Goal: Information Seeking & Learning: Learn about a topic

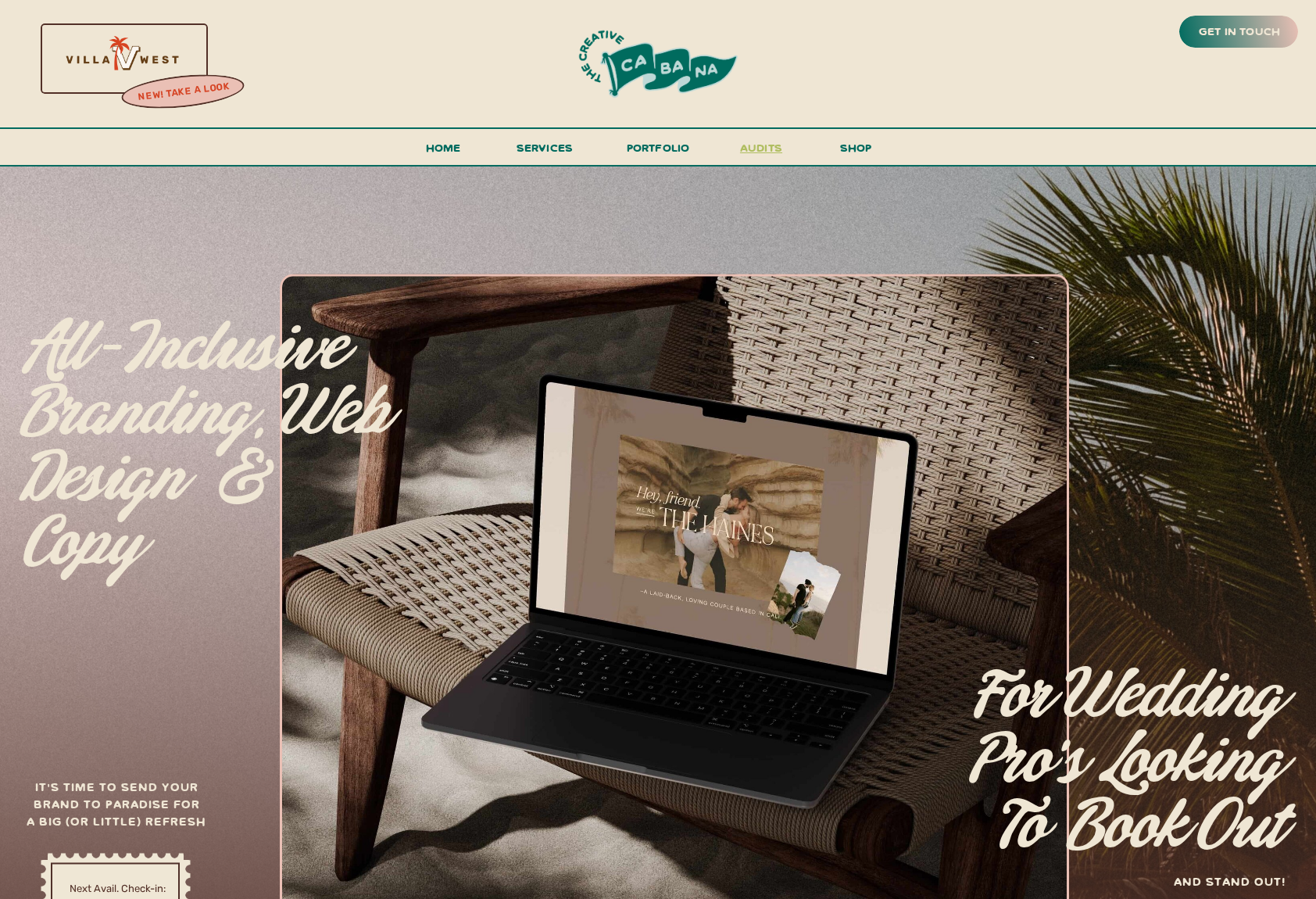
click at [765, 144] on h3 "audits" at bounding box center [761, 151] width 47 height 27
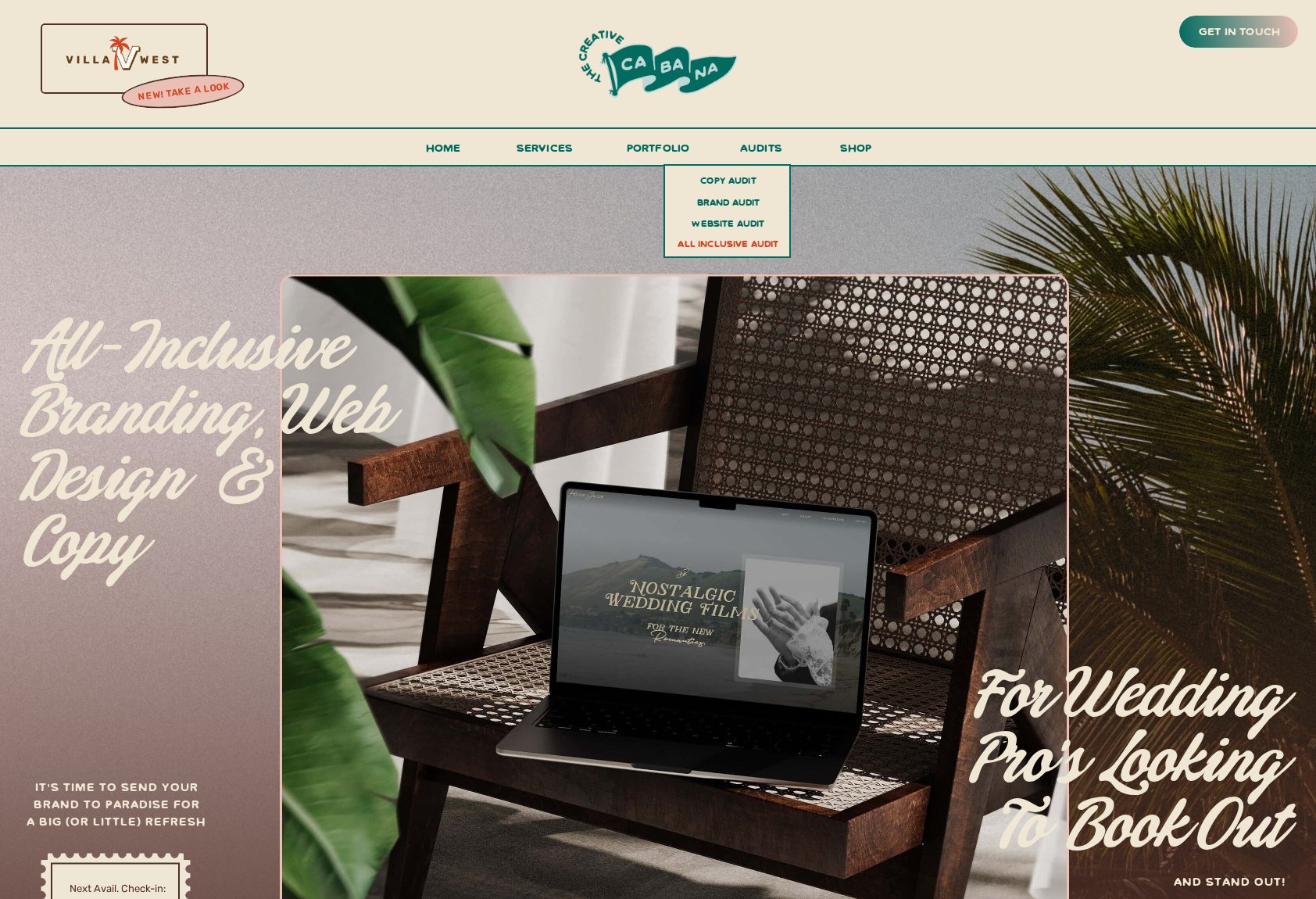
click at [598, 219] on div at bounding box center [656, 613] width 1319 height 897
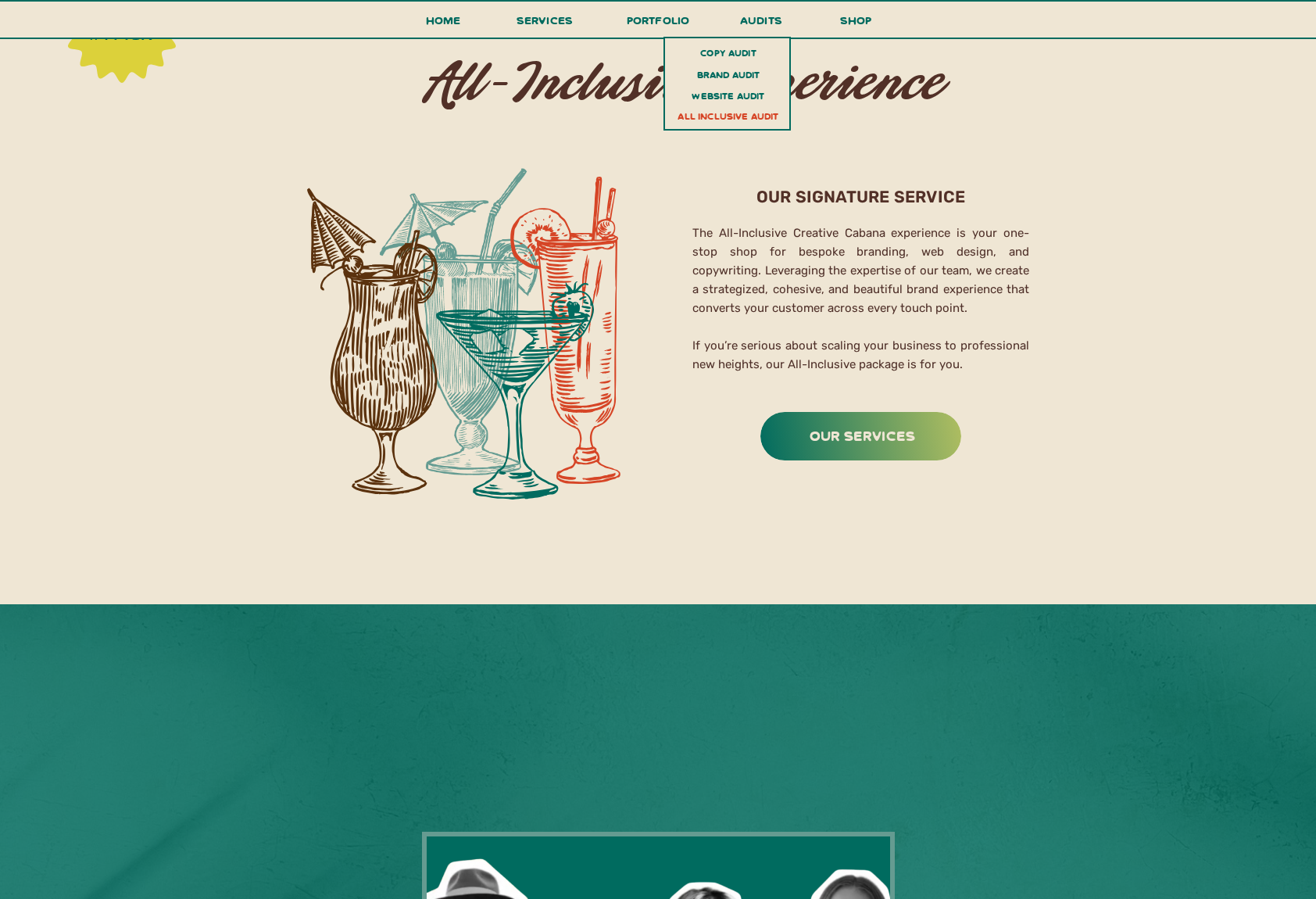
scroll to position [2366, 0]
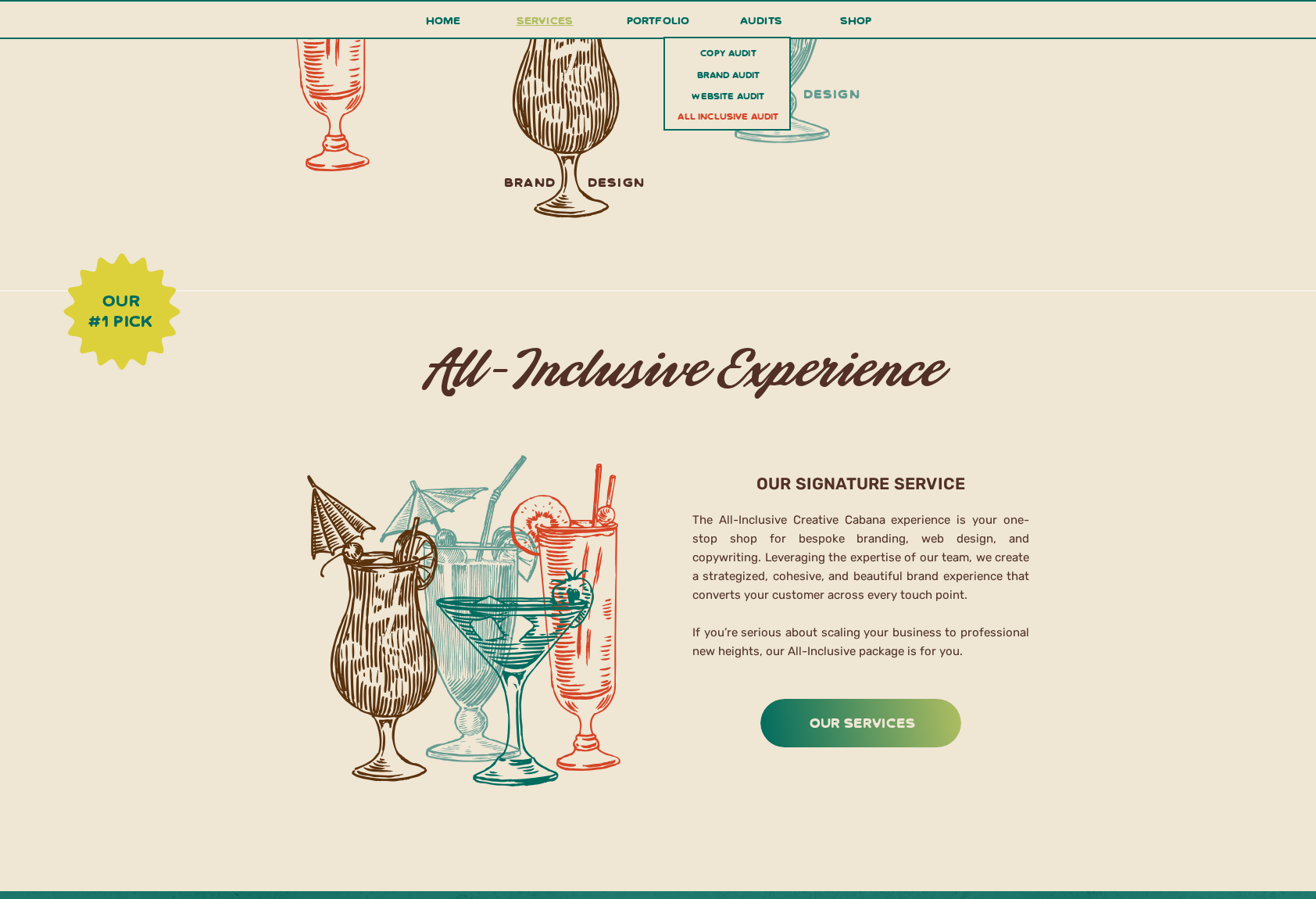
click at [537, 20] on span "services" at bounding box center [545, 20] width 57 height 15
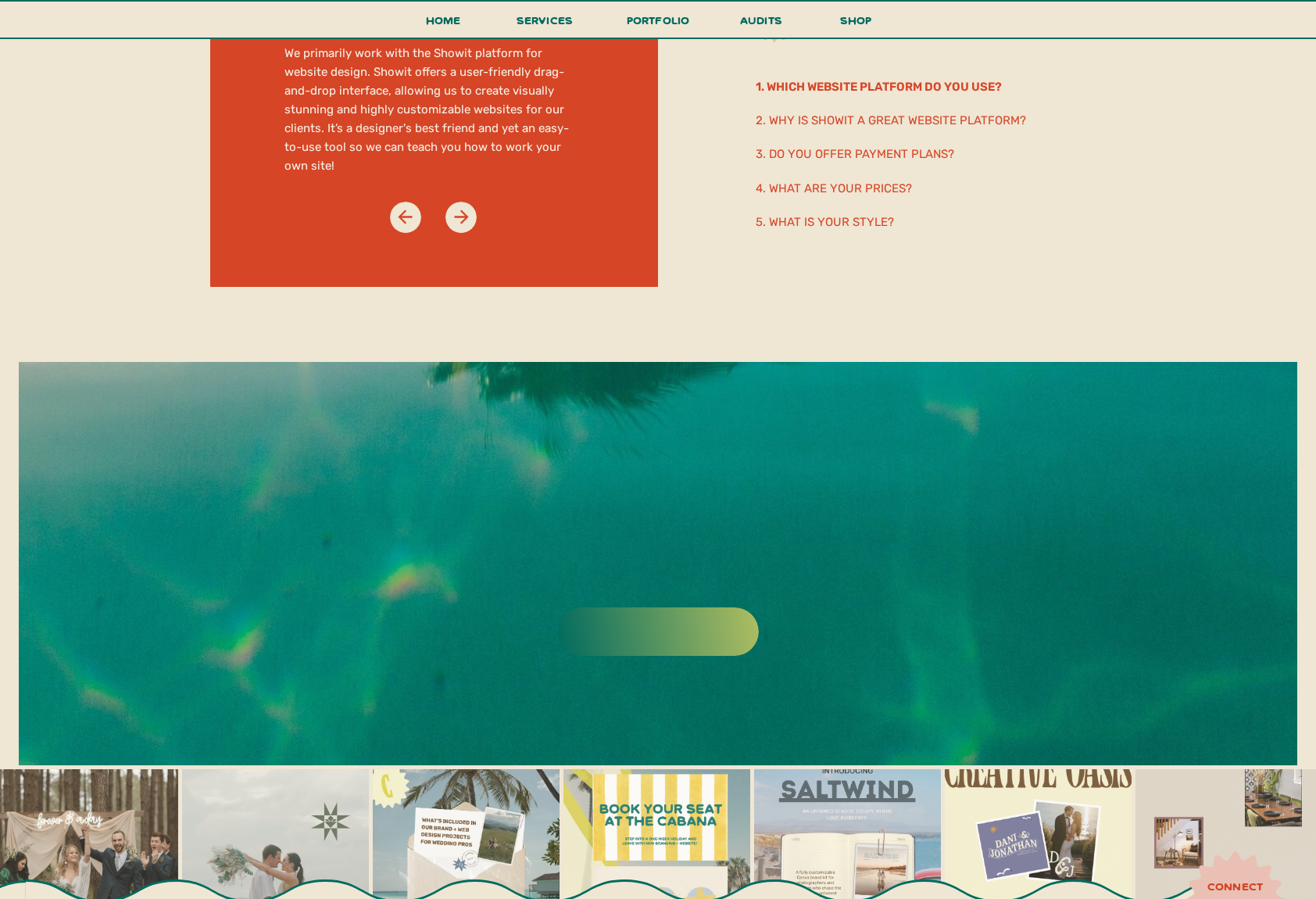
scroll to position [9499, 0]
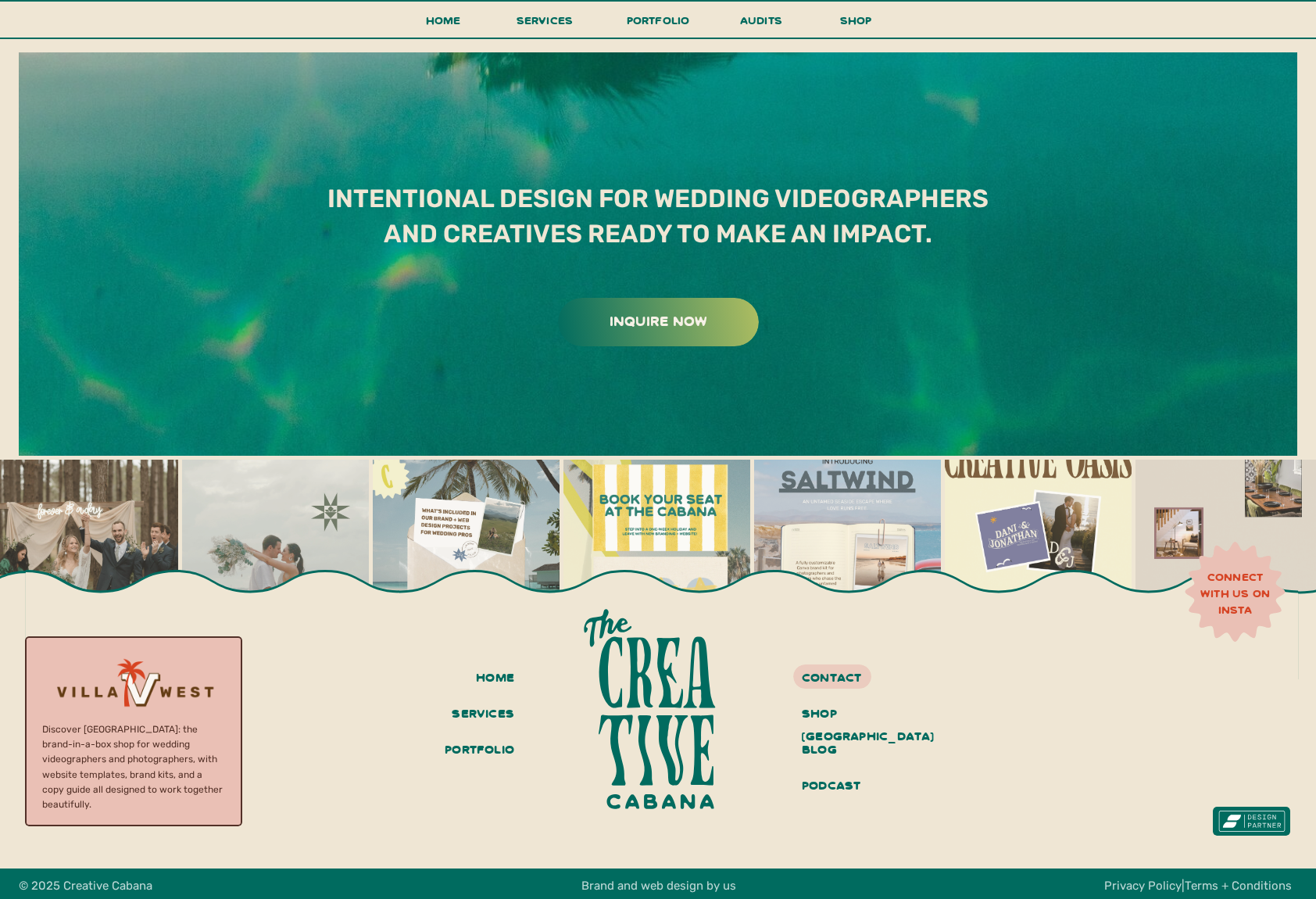
click at [187, 689] on div at bounding box center [133, 690] width 217 height 200
click at [1233, 819] on div at bounding box center [1252, 820] width 67 height 22
click at [1233, 818] on div at bounding box center [1252, 820] width 67 height 22
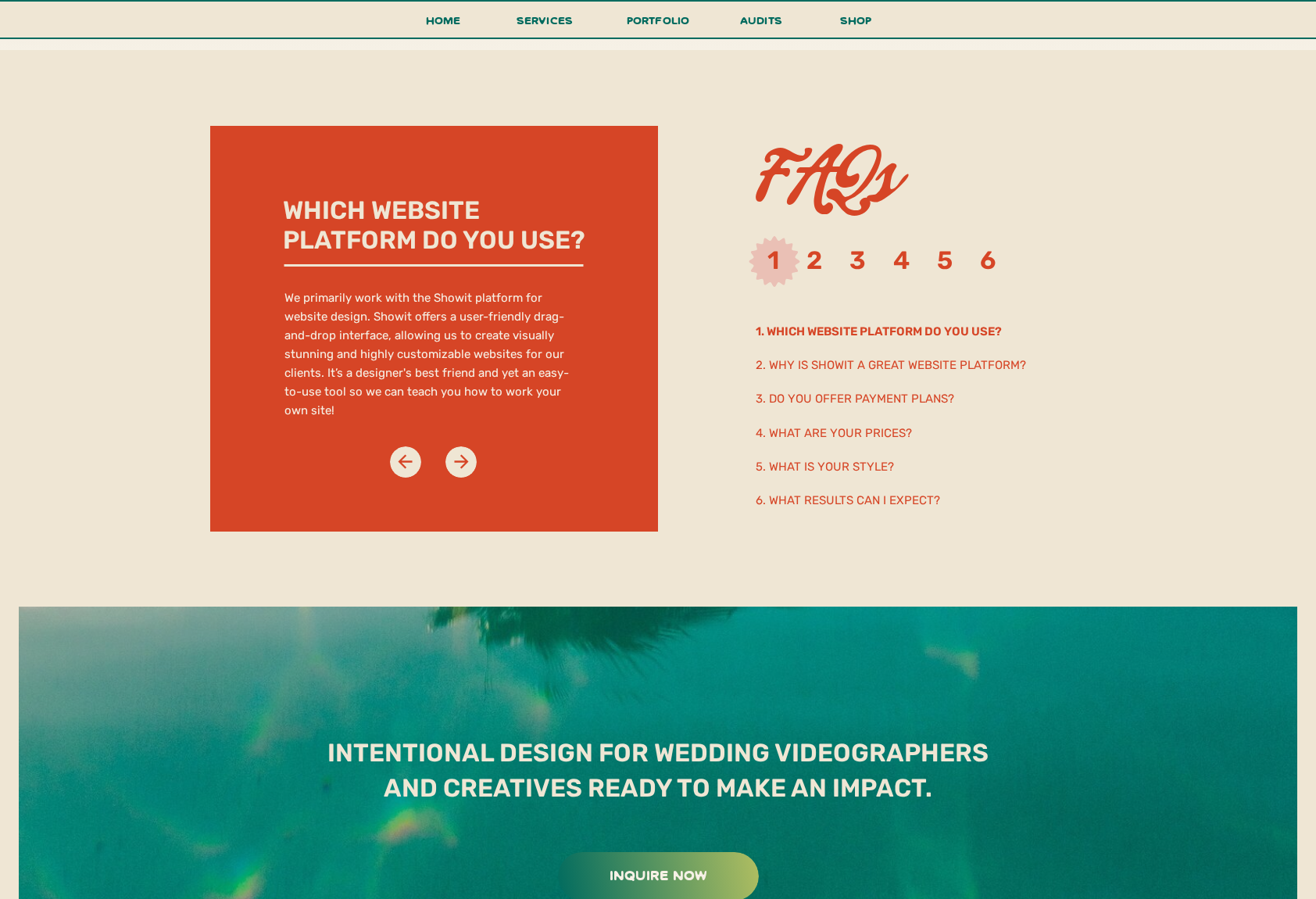
scroll to position [8661, 0]
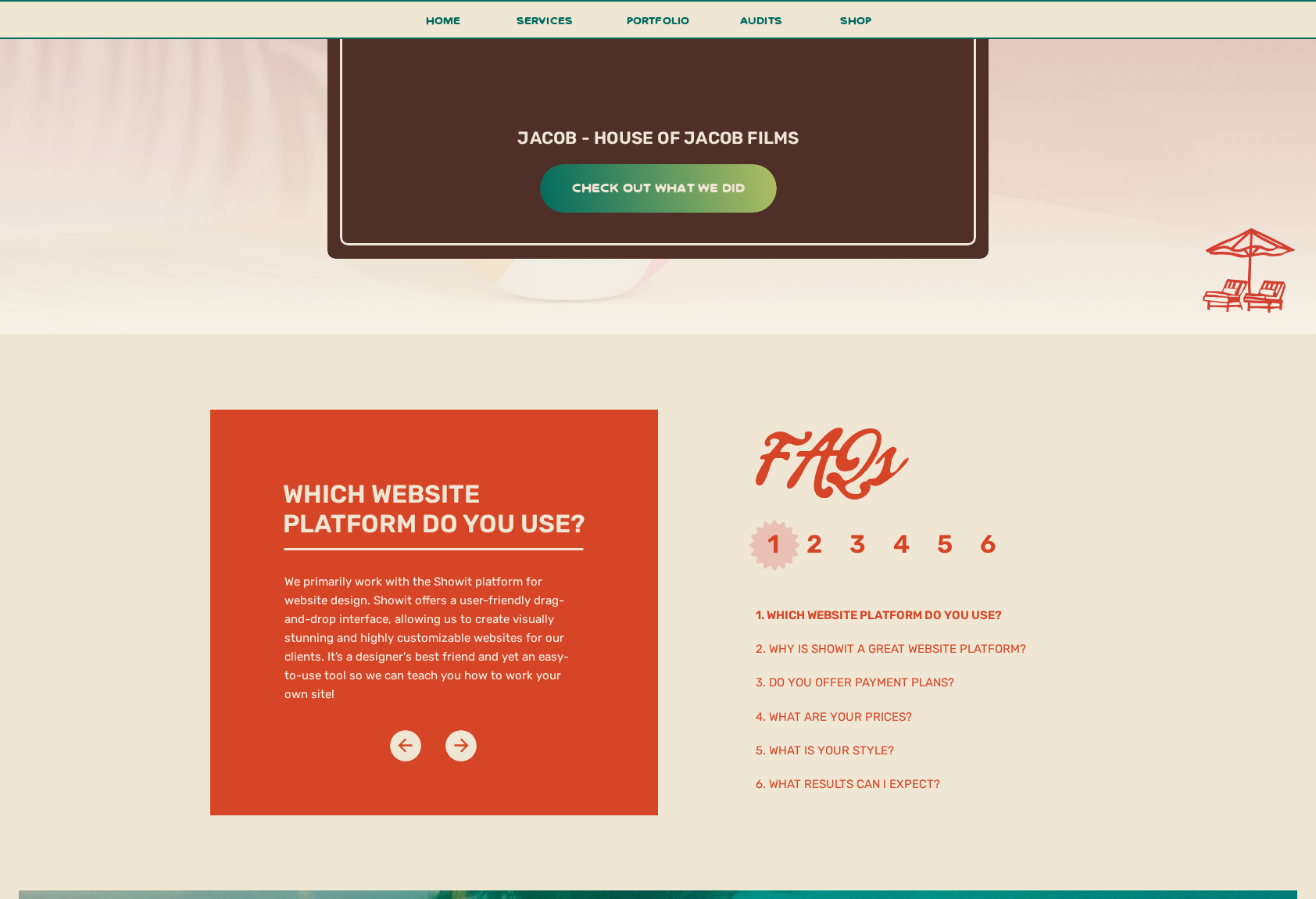
click at [849, 649] on h2 "2. why is showit a great website platform?" at bounding box center [924, 648] width 338 height 17
